Goal: Task Accomplishment & Management: Use online tool/utility

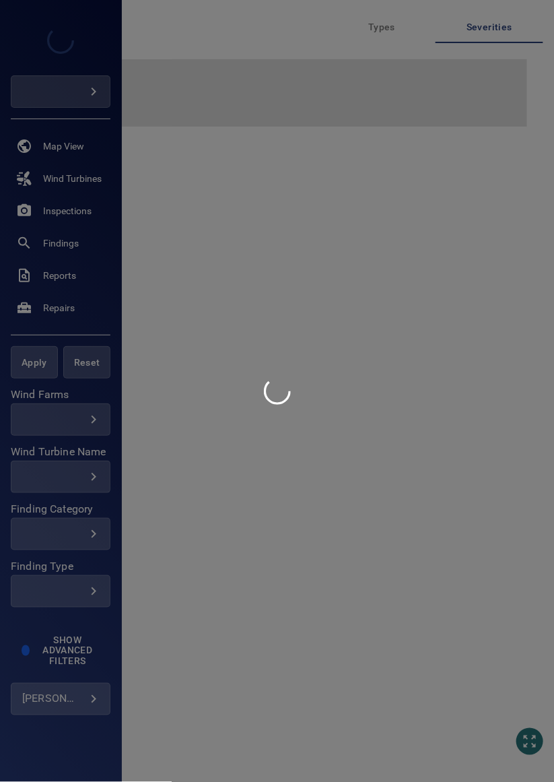
type input "*********"
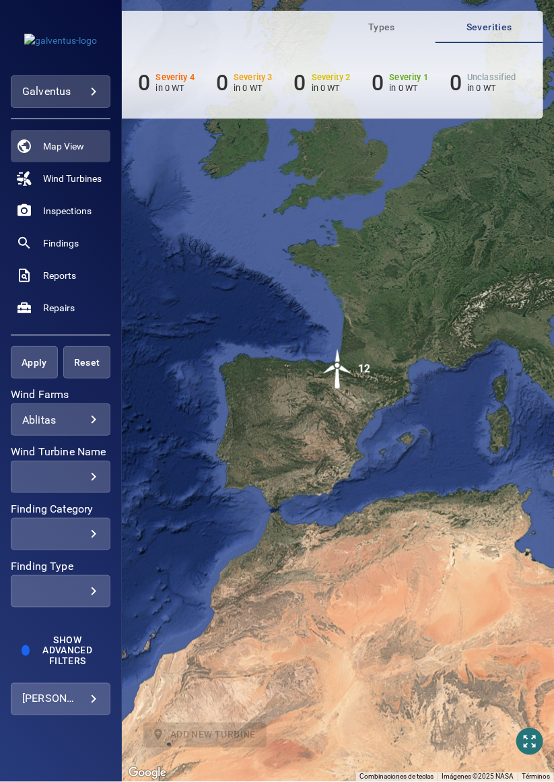
click at [74, 424] on body "**********" at bounding box center [277, 391] width 554 height 782
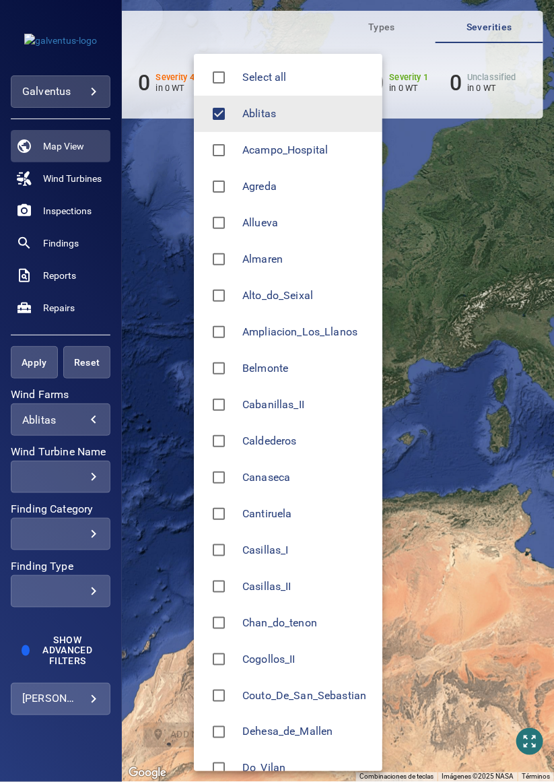
click at [281, 259] on span "Almaren" at bounding box center [306, 259] width 129 height 16
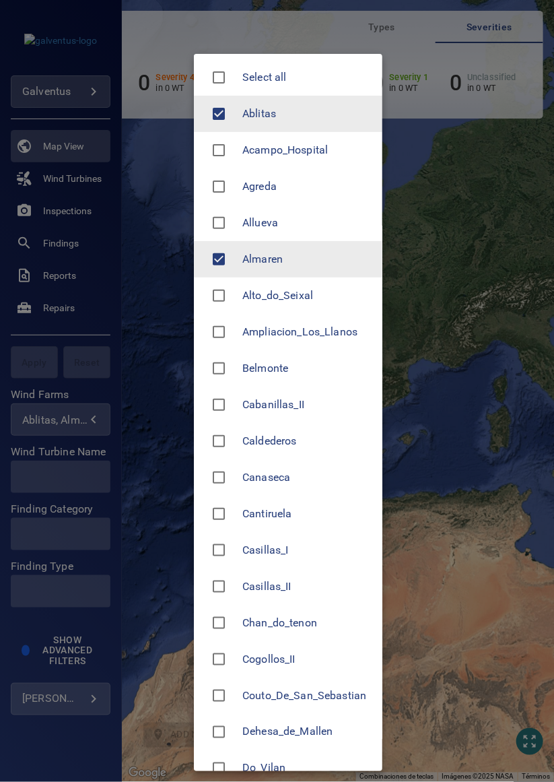
click at [276, 255] on span "Almaren" at bounding box center [306, 259] width 129 height 16
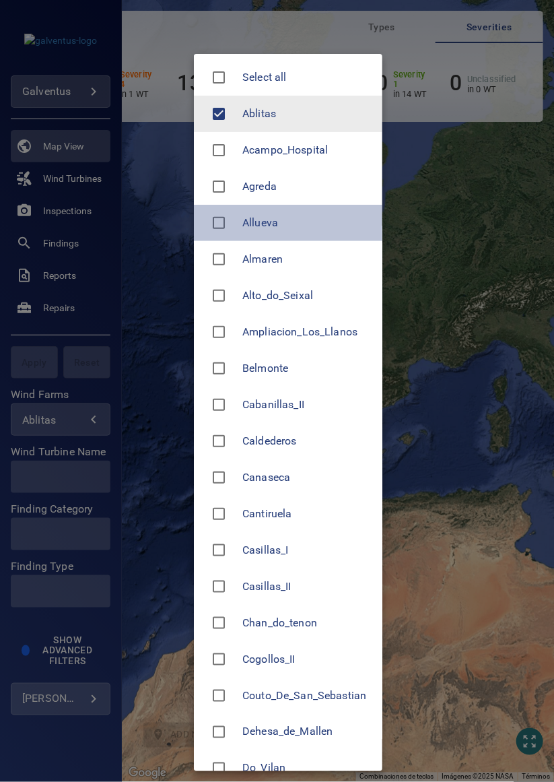
click at [273, 225] on span "Allueva" at bounding box center [306, 223] width 129 height 16
click at [82, 475] on div at bounding box center [277, 391] width 554 height 782
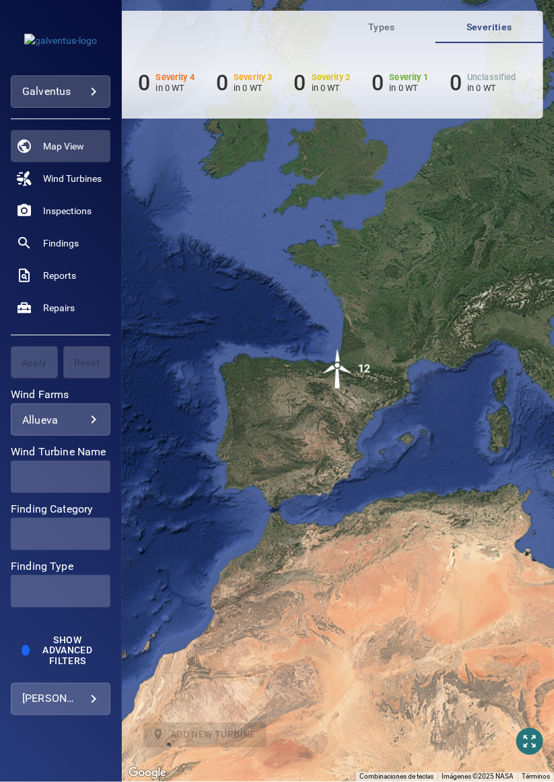
type input "*******"
click at [82, 462] on div at bounding box center [277, 391] width 554 height 782
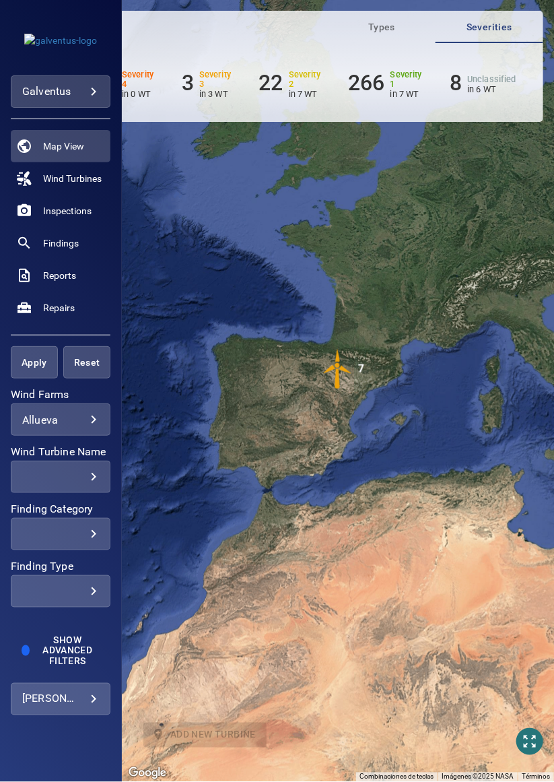
click at [89, 471] on div "​" at bounding box center [60, 477] width 77 height 13
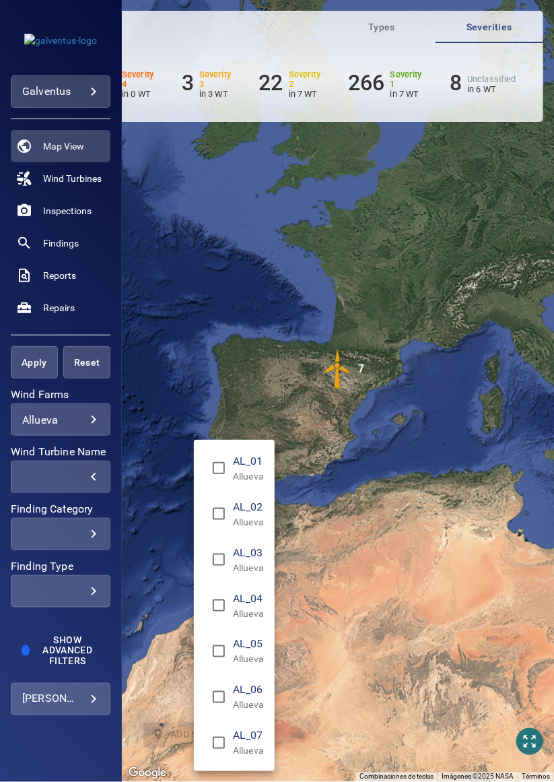
click at [252, 554] on span "AL_03" at bounding box center [248, 553] width 31 height 16
type input "**********"
click at [32, 363] on div "Wind Turbine Name" at bounding box center [277, 391] width 554 height 782
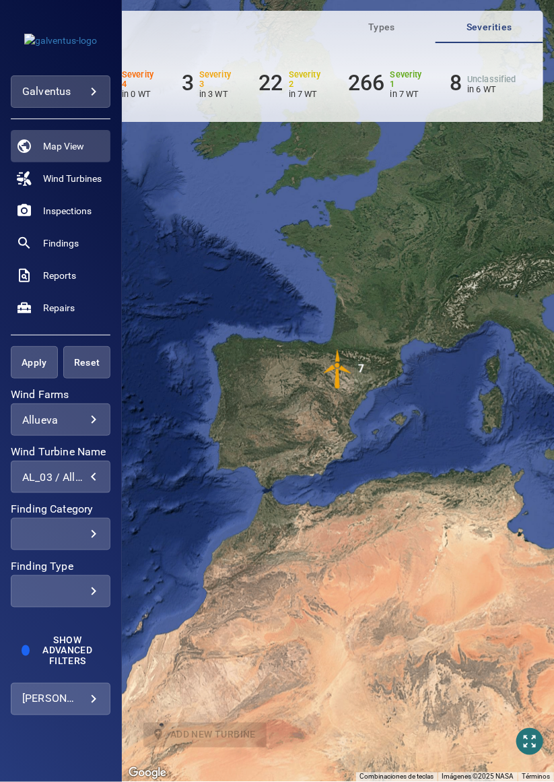
click at [39, 369] on span "Apply" at bounding box center [34, 362] width 13 height 17
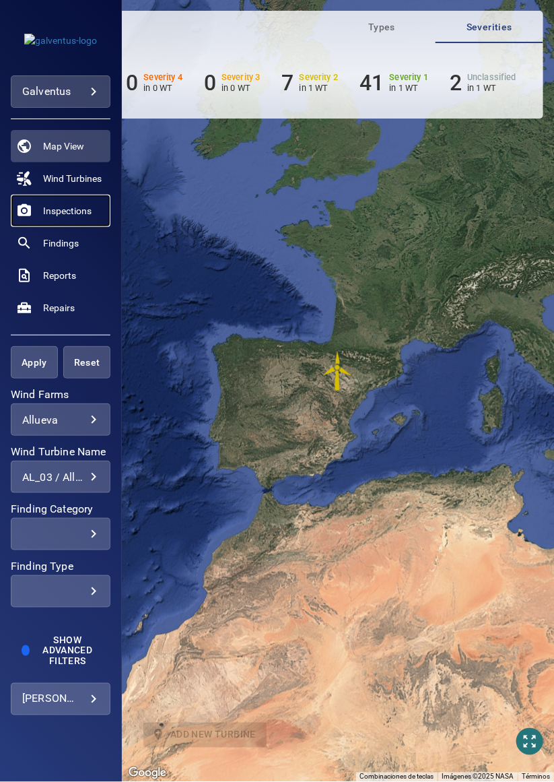
click at [77, 209] on span "Inspections" at bounding box center [67, 210] width 48 height 13
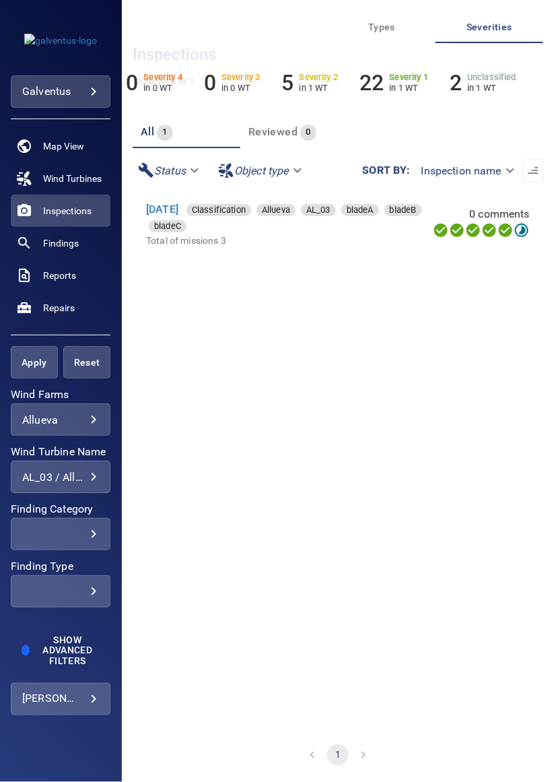
click at [263, 224] on div "[DATE] Classification Allueva AL_03 bladeA bladeB bladeC" at bounding box center [293, 217] width 295 height 32
click at [178, 210] on link "[DATE]" at bounding box center [162, 209] width 32 height 13
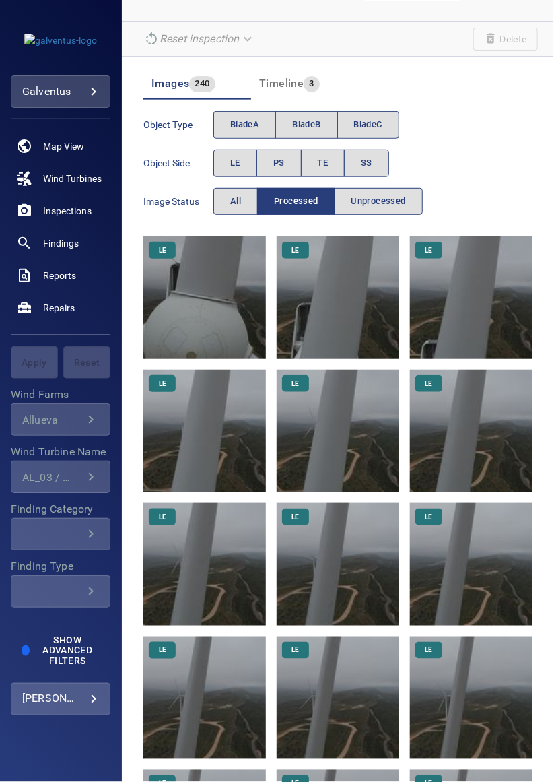
scroll to position [79, 0]
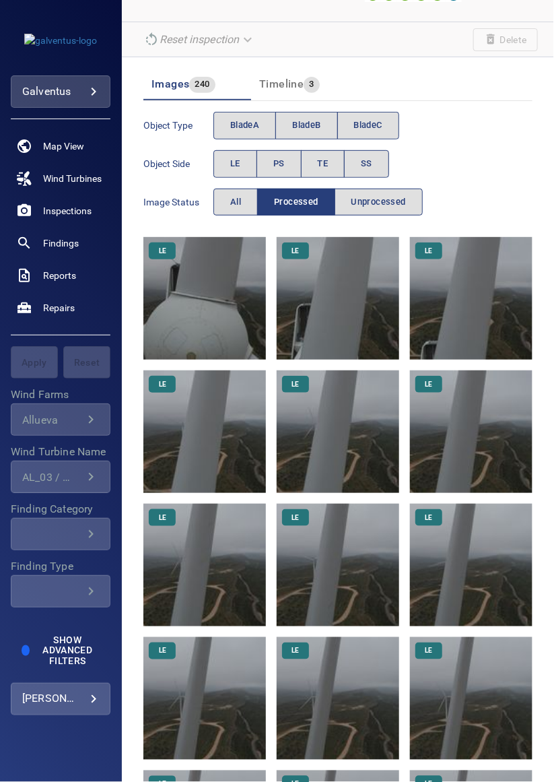
click at [302, 119] on span "bladeB" at bounding box center [306, 125] width 28 height 15
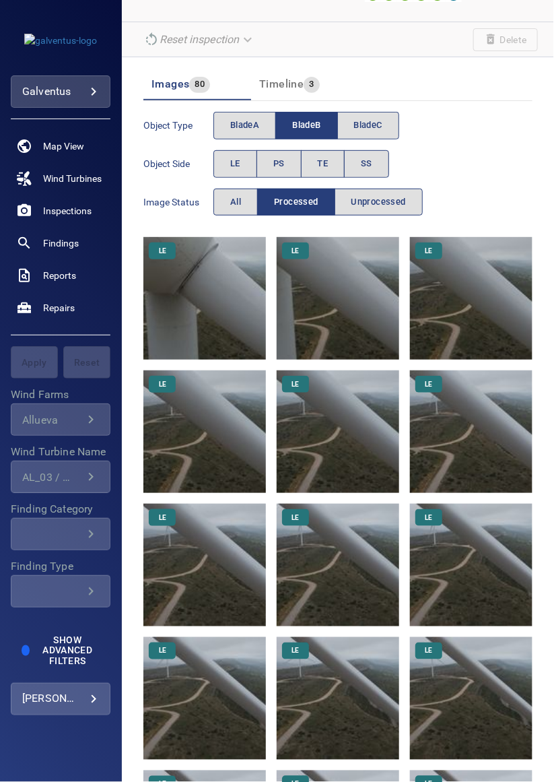
click at [319, 163] on span "TE" at bounding box center [323, 163] width 11 height 15
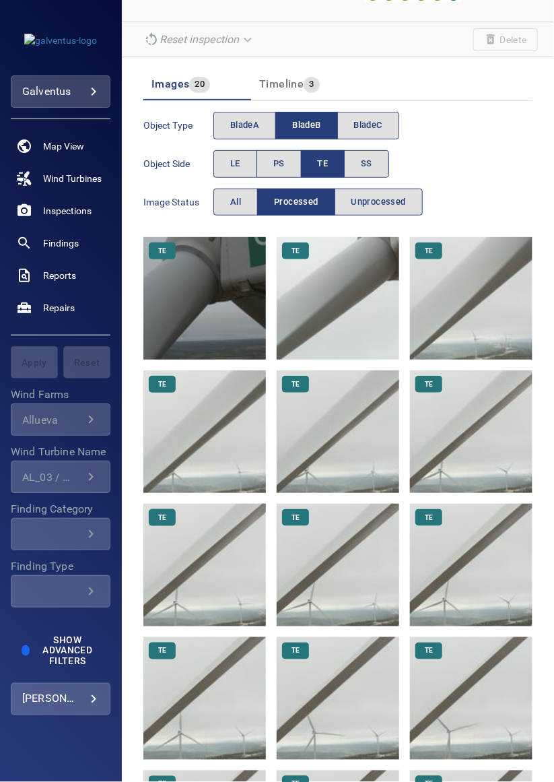
click at [198, 280] on img at bounding box center [204, 298] width 123 height 123
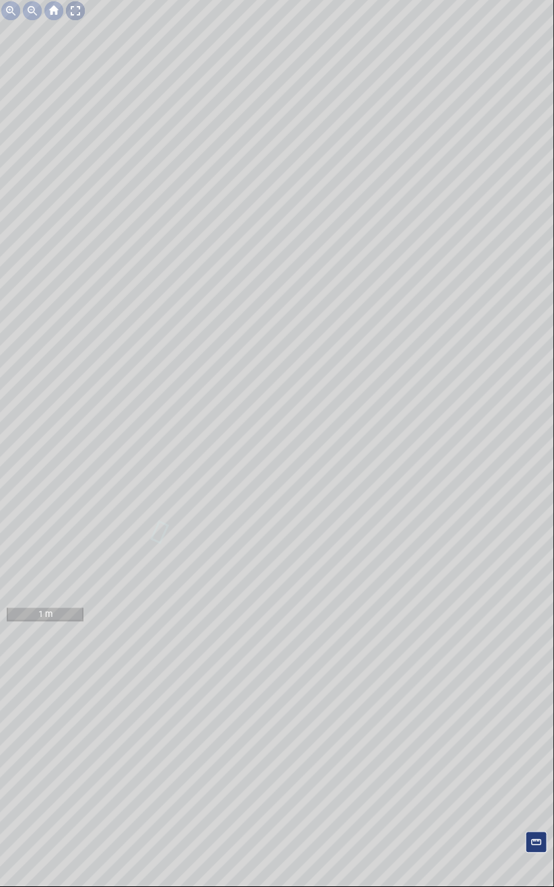
click at [79, 15] on link at bounding box center [60, 40] width 135 height 59
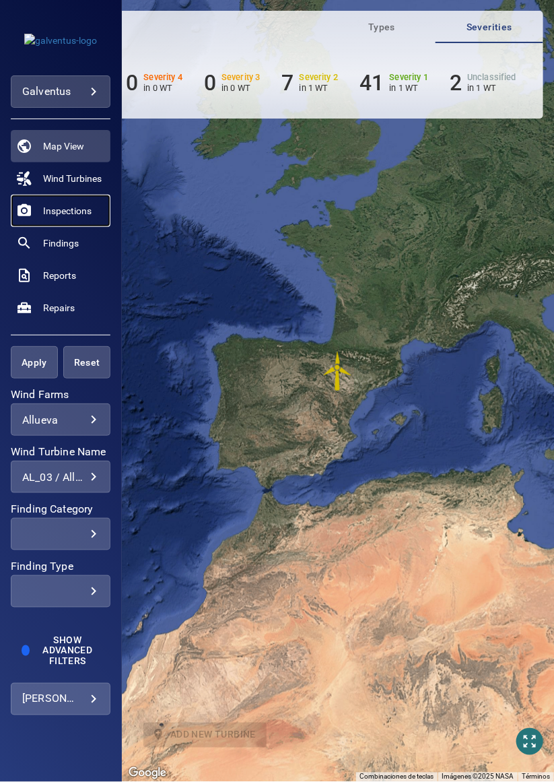
click at [79, 216] on span "Inspections" at bounding box center [67, 210] width 48 height 13
